Goal: Task Accomplishment & Management: Use online tool/utility

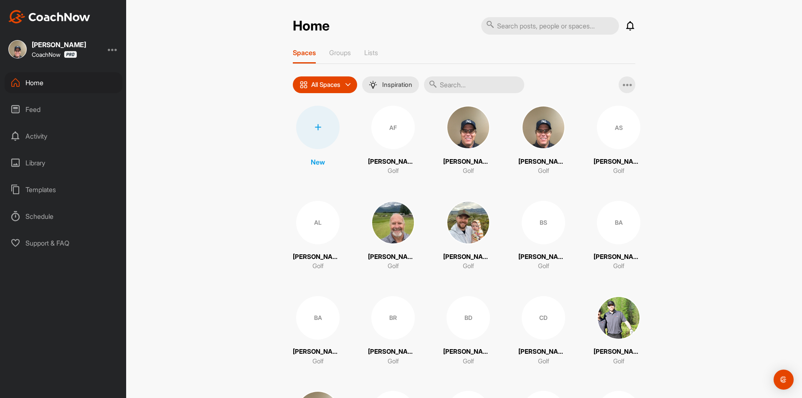
click at [39, 189] on div "Templates" at bounding box center [64, 189] width 118 height 21
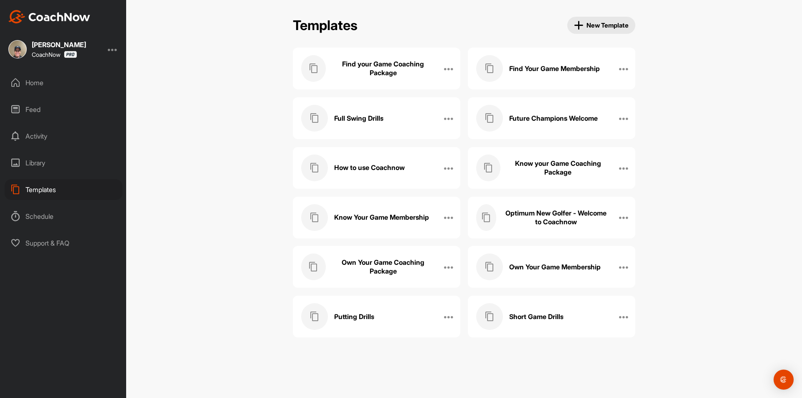
click at [541, 180] on div "Know your Game Coaching Package" at bounding box center [542, 167] width 133 height 27
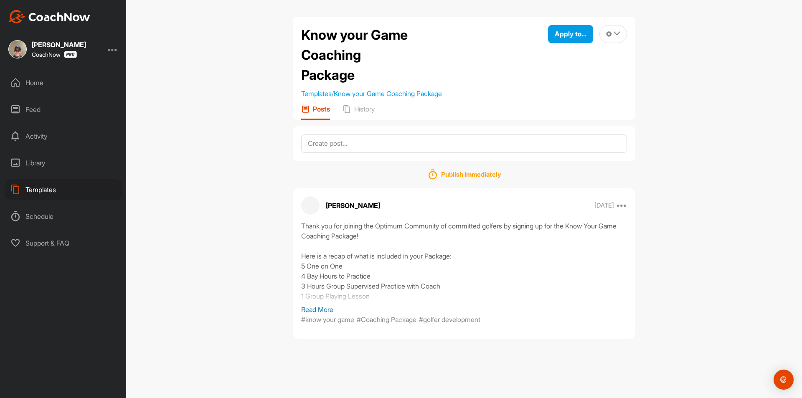
click at [319, 311] on p "Read More" at bounding box center [464, 309] width 326 height 10
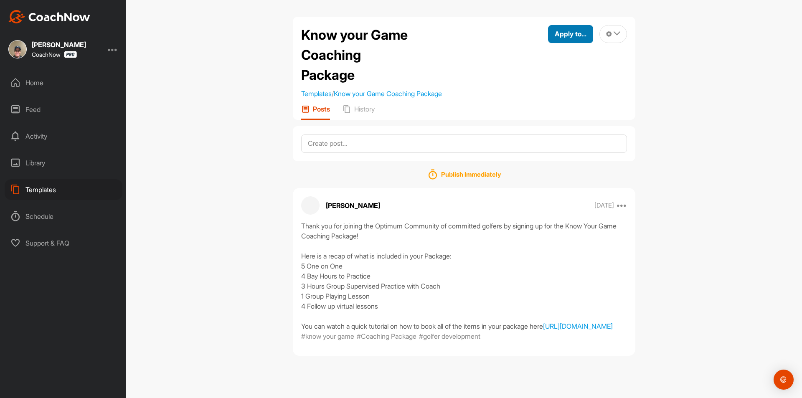
click at [559, 42] on button "Apply to..." at bounding box center [570, 34] width 45 height 18
click at [544, 62] on p "Apply to Space" at bounding box center [555, 62] width 43 height 7
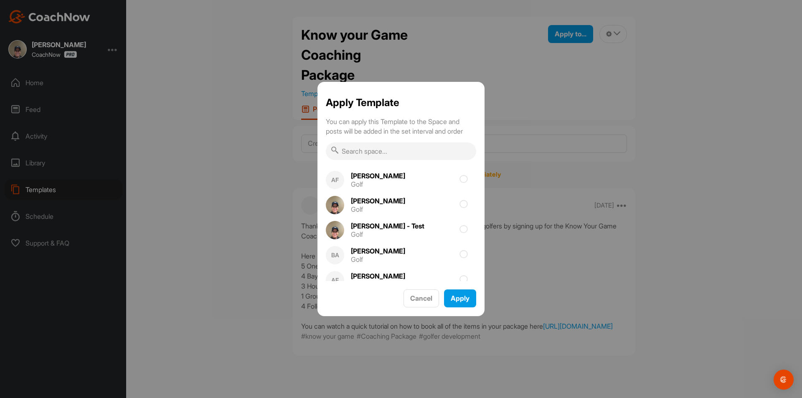
click at [378, 152] on input "text" at bounding box center [401, 151] width 150 height 18
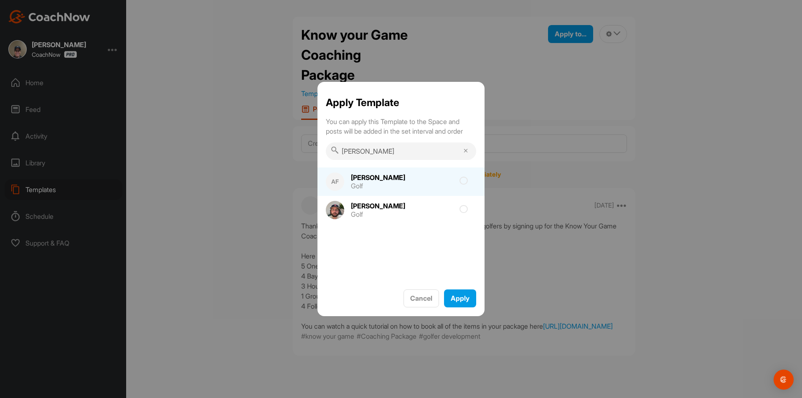
type input "[PERSON_NAME]"
click at [462, 180] on icon at bounding box center [463, 181] width 8 height 8
click at [419, 181] on input "checkbox" at bounding box center [415, 183] width 5 height 5
checkbox input "true"
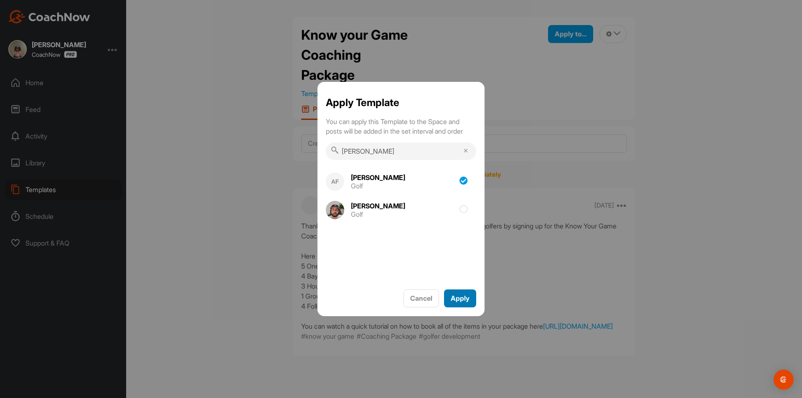
click at [464, 301] on span "Apply" at bounding box center [459, 298] width 19 height 8
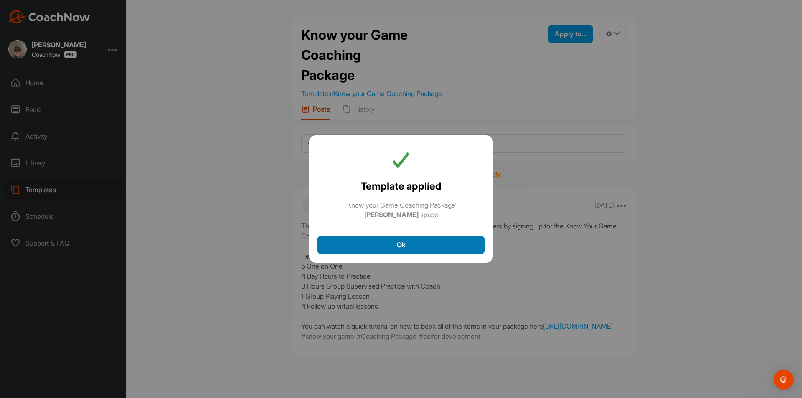
click at [409, 248] on div "Ok" at bounding box center [401, 245] width 154 height 10
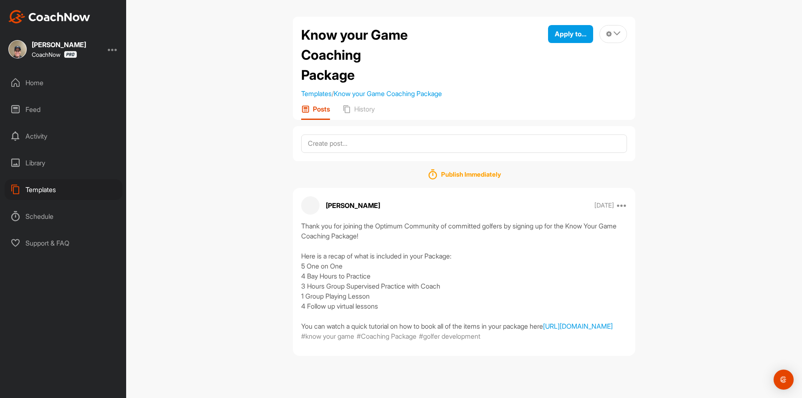
click at [43, 83] on div "Home" at bounding box center [64, 82] width 118 height 21
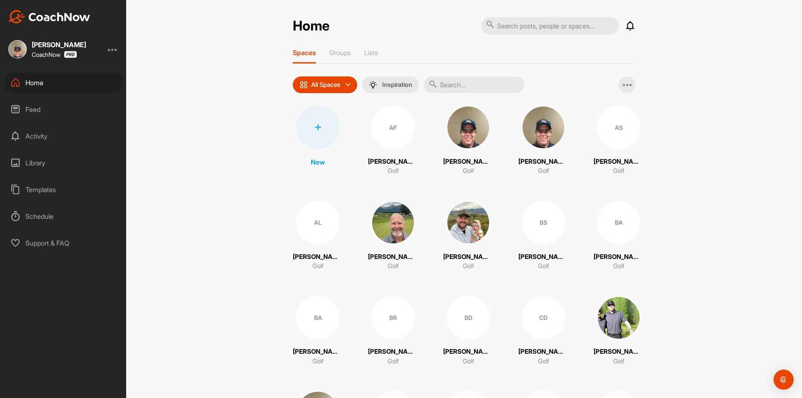
click at [443, 88] on input "text" at bounding box center [474, 84] width 100 height 17
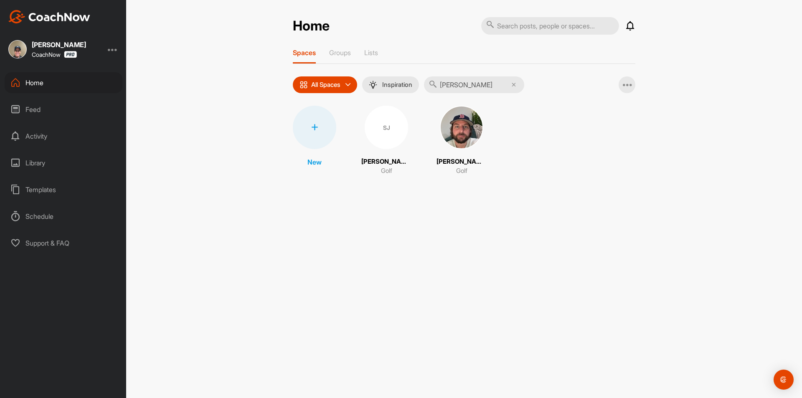
type input "[PERSON_NAME]"
click at [389, 132] on div "SJ" at bounding box center [385, 127] width 43 height 43
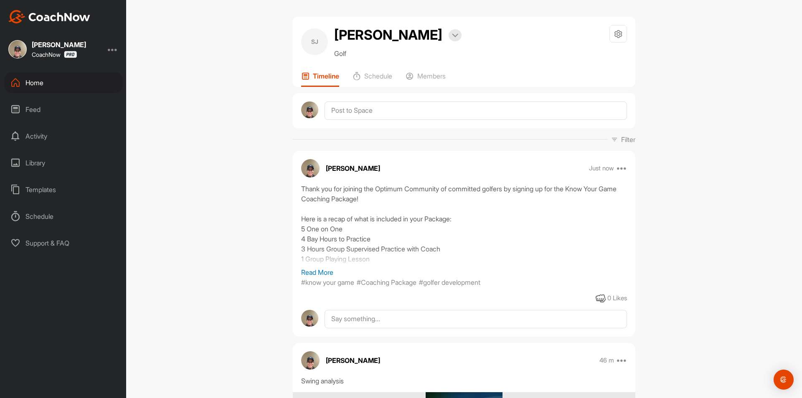
click at [326, 270] on p "Read More" at bounding box center [464, 272] width 326 height 10
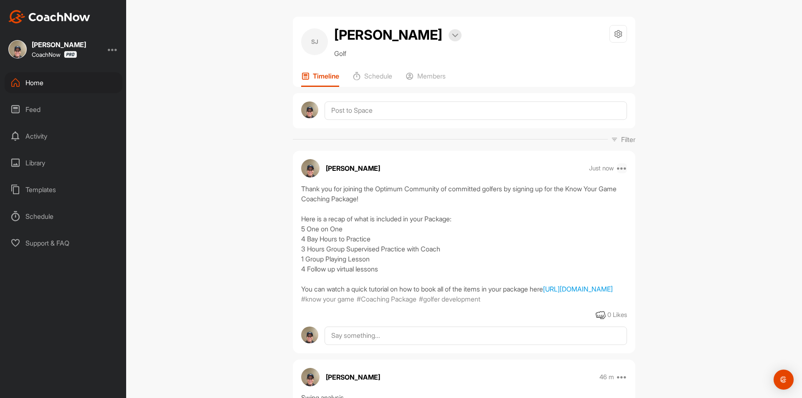
click at [621, 171] on icon at bounding box center [622, 168] width 10 height 10
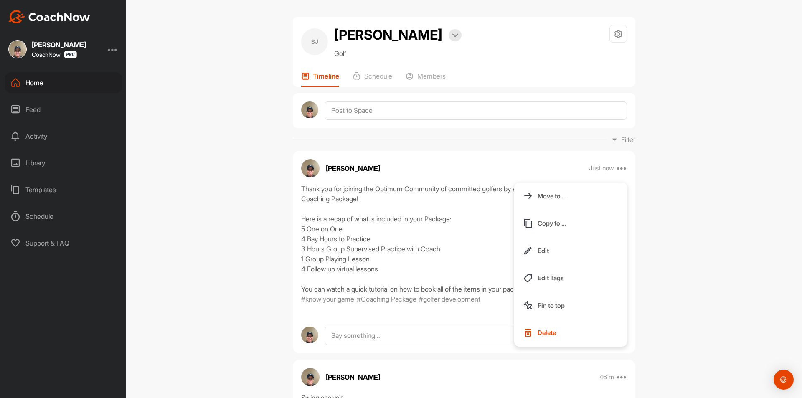
click at [553, 306] on p "Pin to top" at bounding box center [550, 305] width 27 height 9
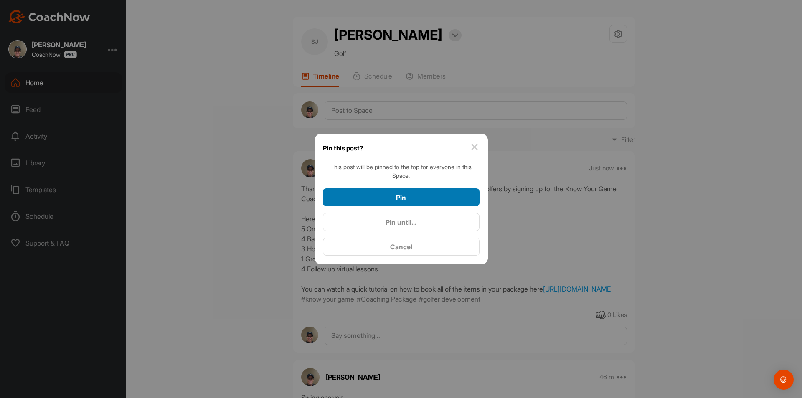
click at [420, 199] on div "Pin" at bounding box center [400, 197] width 143 height 10
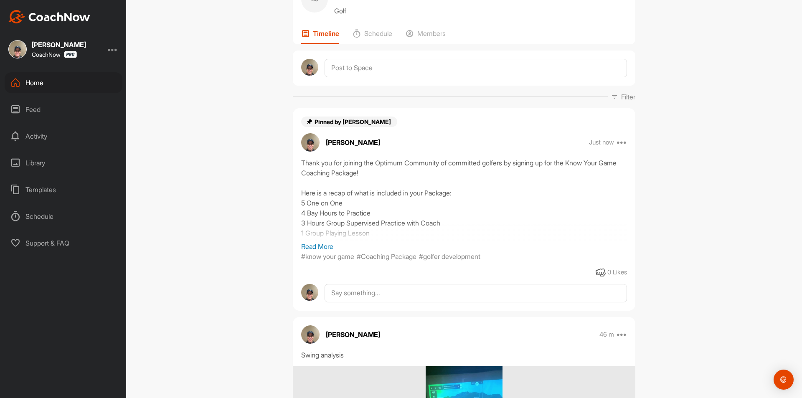
scroll to position [83, 0]
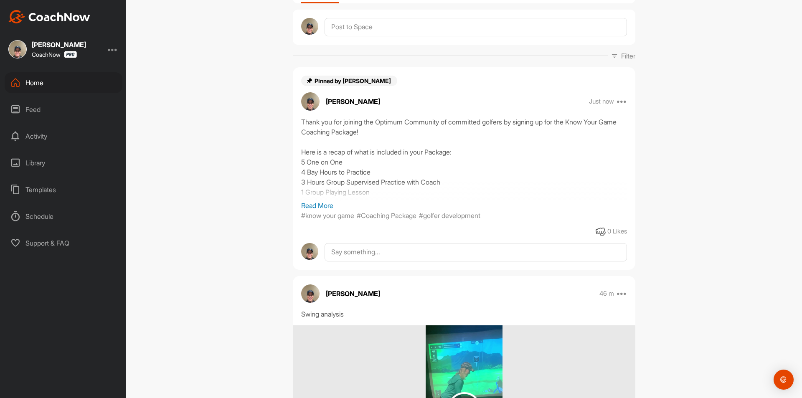
click at [324, 206] on p "Read More" at bounding box center [464, 205] width 326 height 10
